Goal: Task Accomplishment & Management: Use online tool/utility

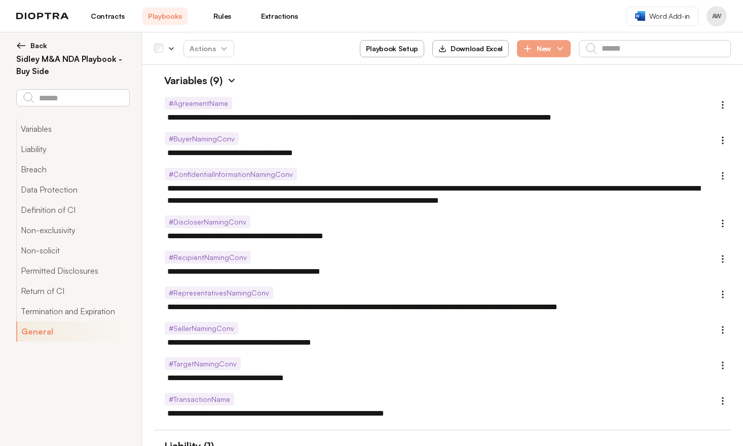
select select "**"
select select "******"
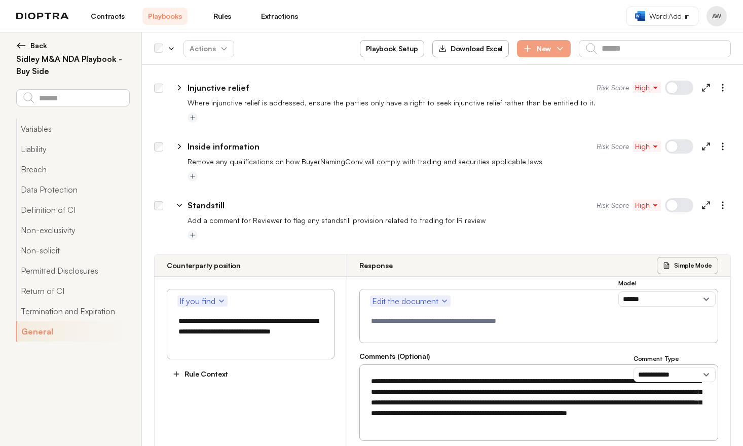
click at [670, 198] on div at bounding box center [679, 205] width 28 height 14
type textarea "*"
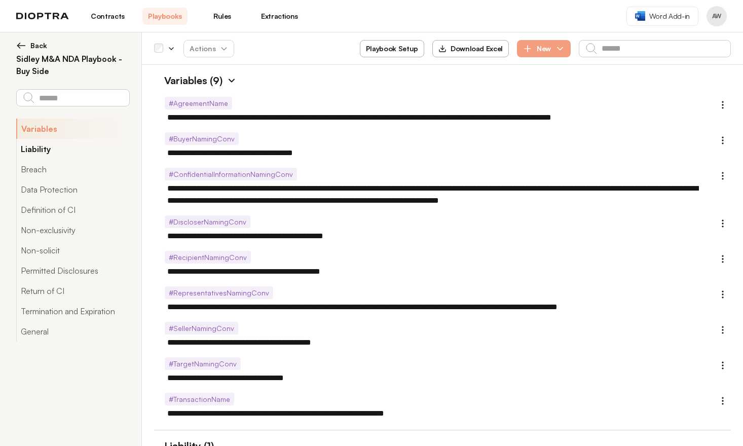
click at [50, 155] on button "Liability" at bounding box center [72, 149] width 113 height 20
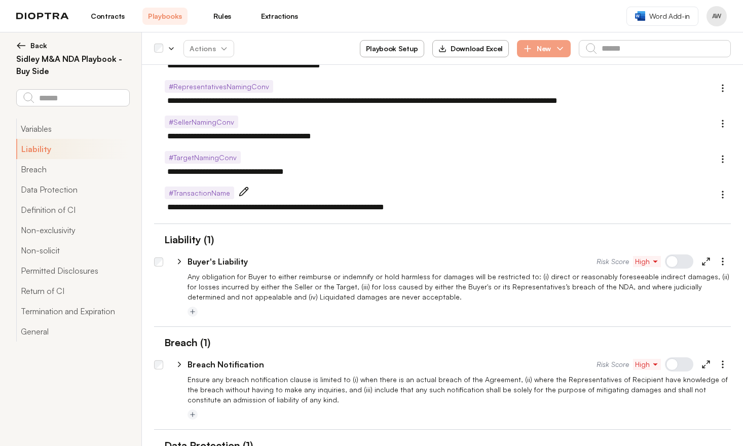
scroll to position [207, 0]
click at [671, 259] on div at bounding box center [679, 261] width 28 height 14
click at [670, 259] on div at bounding box center [679, 261] width 28 height 14
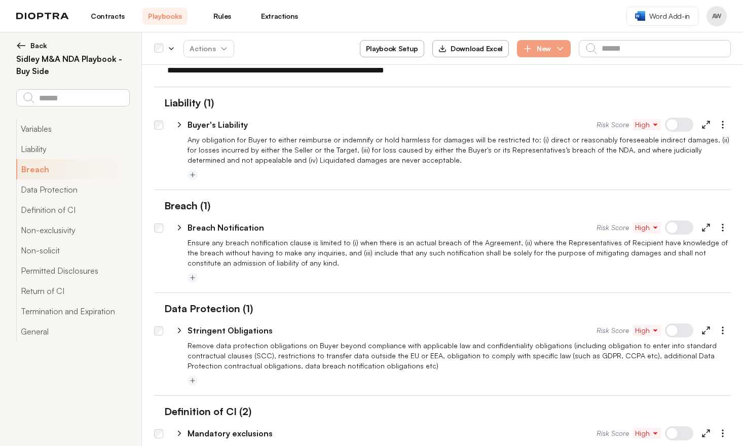
scroll to position [415, 0]
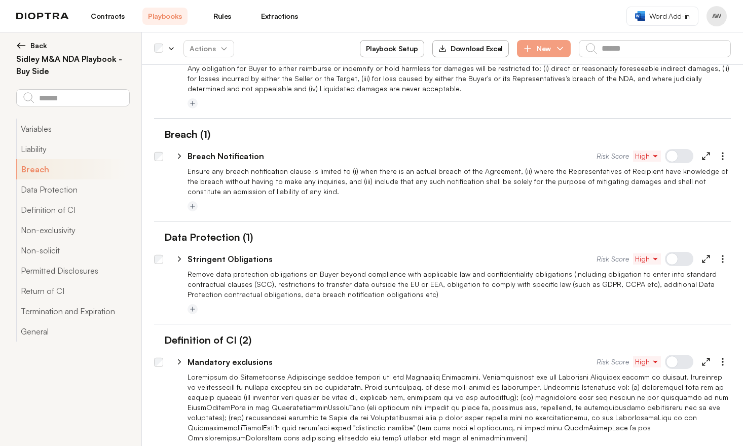
click at [673, 257] on div at bounding box center [679, 259] width 28 height 14
click at [668, 257] on div at bounding box center [679, 259] width 28 height 14
click at [673, 163] on div at bounding box center [679, 156] width 28 height 14
click at [665, 370] on div "**********" at bounding box center [447, 360] width 568 height 24
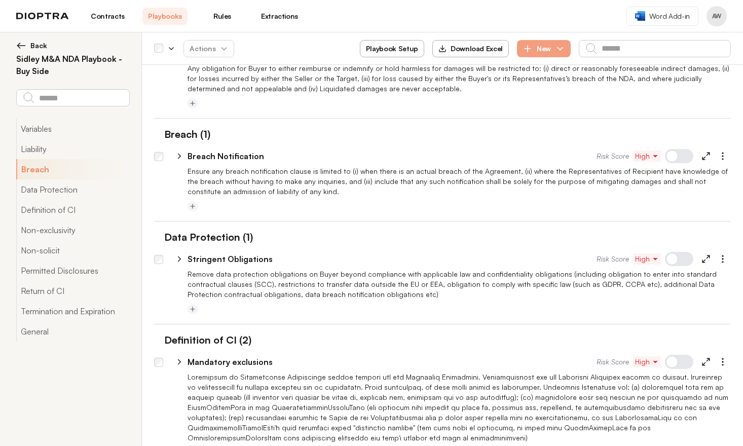
click at [665, 365] on div at bounding box center [679, 362] width 28 height 14
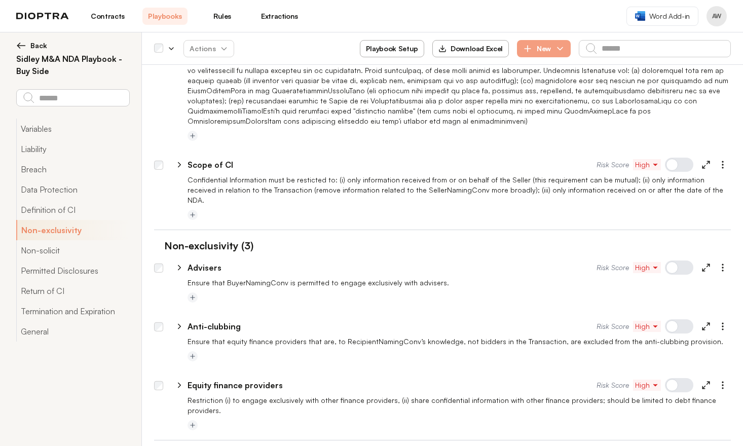
scroll to position [842, 0]
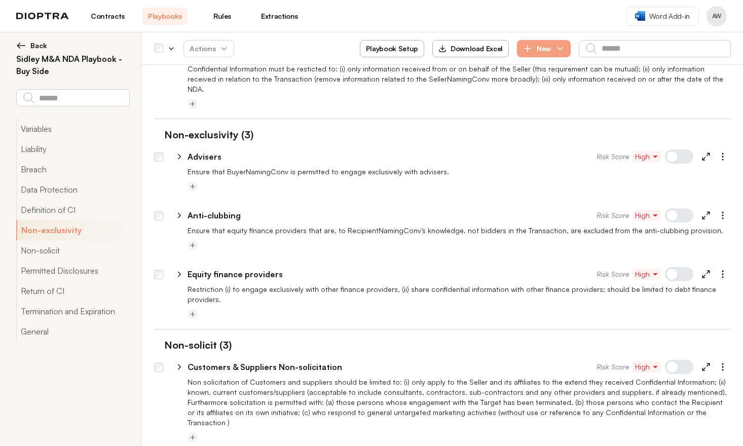
click at [676, 267] on div at bounding box center [679, 274] width 28 height 14
click at [686, 240] on div at bounding box center [458, 246] width 543 height 12
click at [676, 267] on div at bounding box center [679, 274] width 28 height 14
type textarea "*"
